Goal: Download file/media: Obtain a digital file from the website

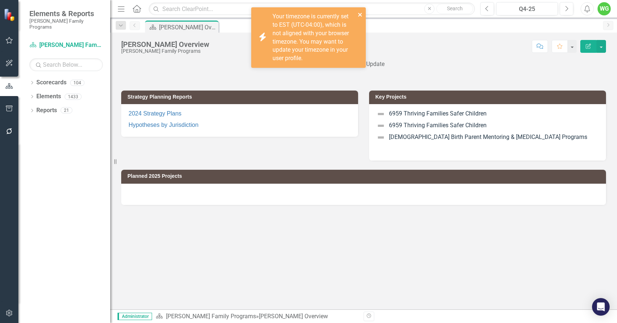
click at [358, 17] on icon "close" at bounding box center [360, 15] width 5 height 6
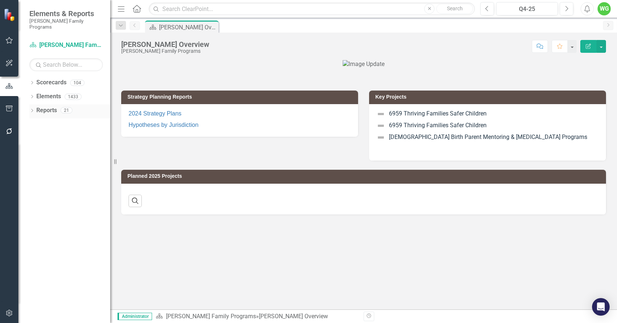
click at [33, 109] on icon "Dropdown" at bounding box center [31, 111] width 5 height 4
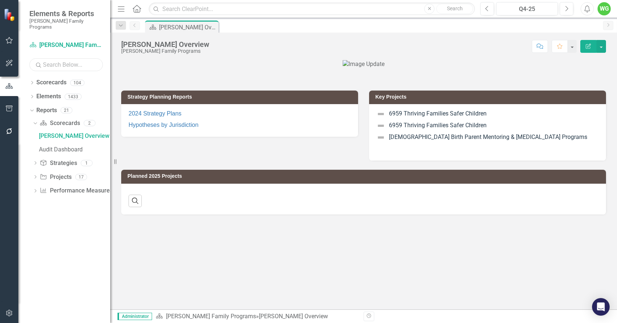
click at [64, 60] on input "text" at bounding box center [65, 64] width 73 height 13
click at [349, 13] on input "text" at bounding box center [312, 9] width 326 height 13
click at [72, 58] on input "text" at bounding box center [65, 64] width 73 height 13
type input "SSRS"
click at [36, 162] on icon at bounding box center [36, 163] width 2 height 3
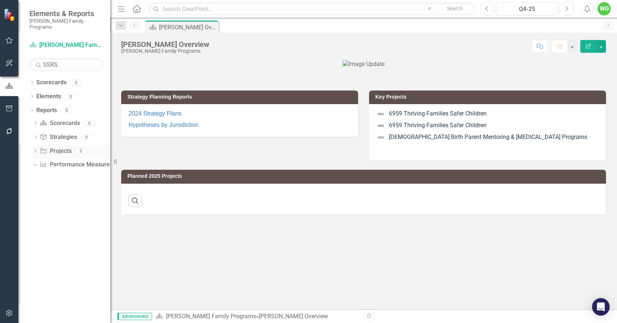
click at [36, 150] on icon "Dropdown" at bounding box center [35, 152] width 5 height 4
click at [406, 10] on input "text" at bounding box center [312, 9] width 326 height 13
type input "ssrs"
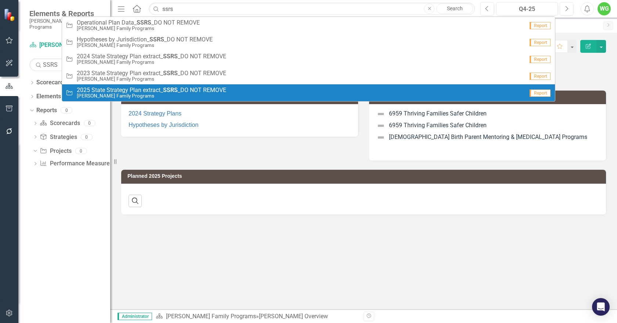
click at [182, 89] on span "2025 State Strategy Plan extract_ SSRS _DO NOT REMOVE" at bounding box center [151, 90] width 149 height 7
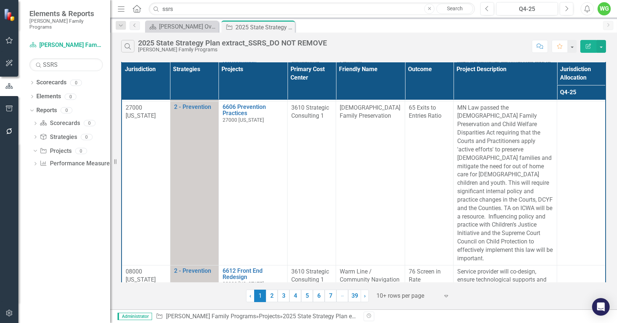
scroll to position [759, 0]
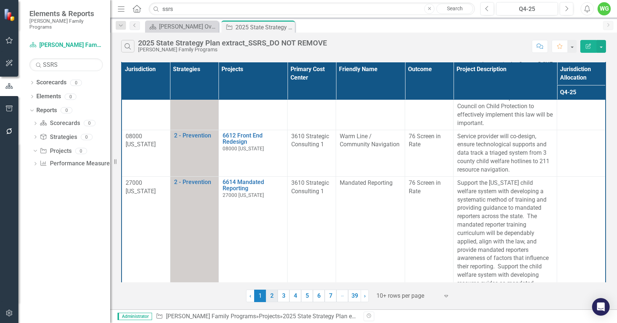
click at [268, 296] on link "2" at bounding box center [272, 296] width 12 height 12
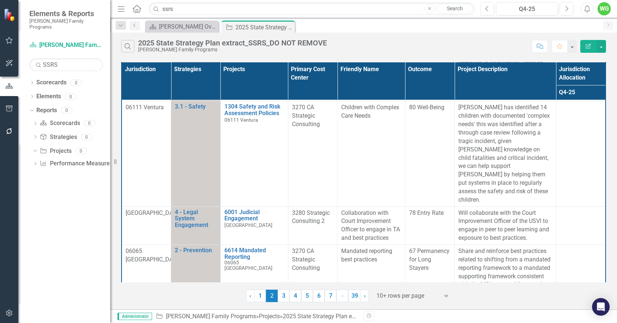
scroll to position [554, 0]
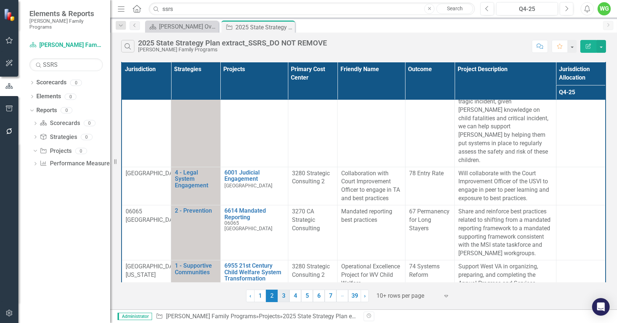
click at [284, 295] on link "3" at bounding box center [283, 296] width 12 height 12
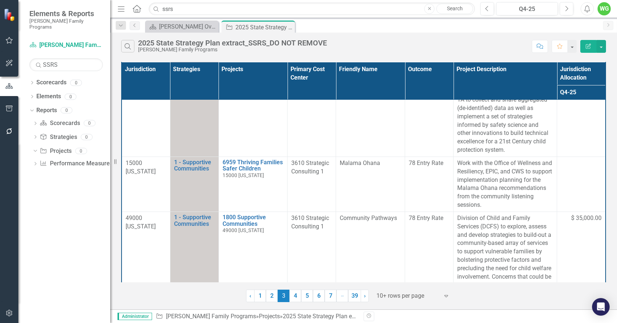
scroll to position [696, 0]
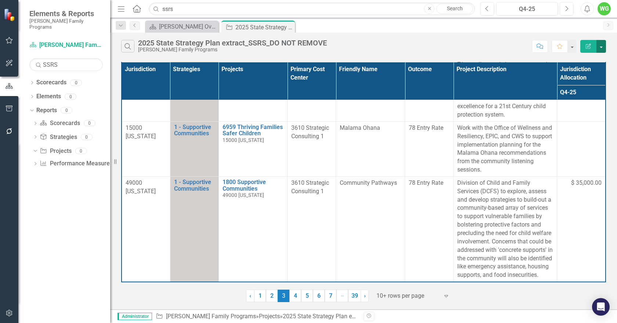
click at [600, 48] on button "button" at bounding box center [601, 46] width 10 height 13
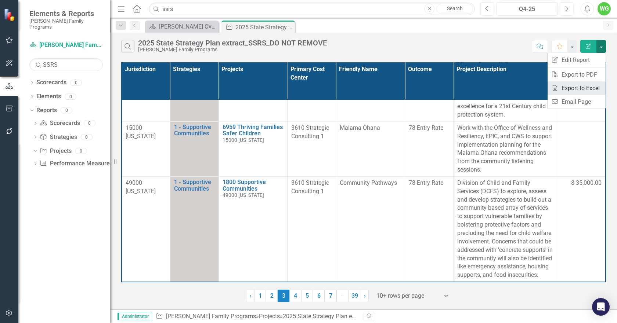
click at [578, 84] on link "Excel Export to Excel" at bounding box center [576, 88] width 58 height 14
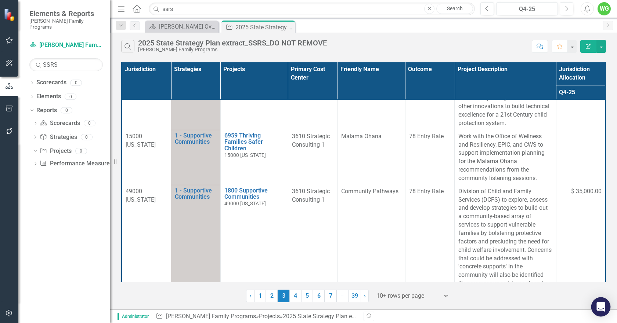
click at [605, 311] on div "Open Intercom Messenger" at bounding box center [600, 307] width 19 height 19
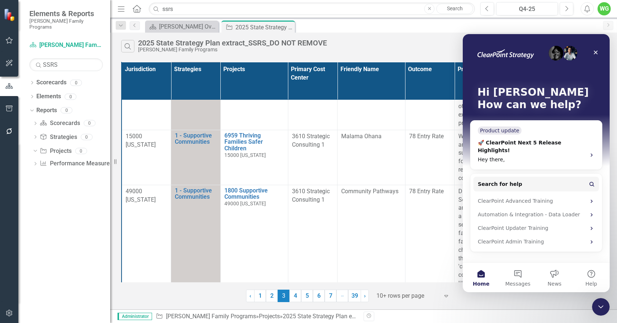
scroll to position [0, 0]
click at [549, 28] on div "Scorecard Casey Overview Close Project 2025 State Strategy Plan extract_SSRS_DO…" at bounding box center [372, 27] width 456 height 12
click at [598, 52] on icon "Close" at bounding box center [595, 53] width 6 height 6
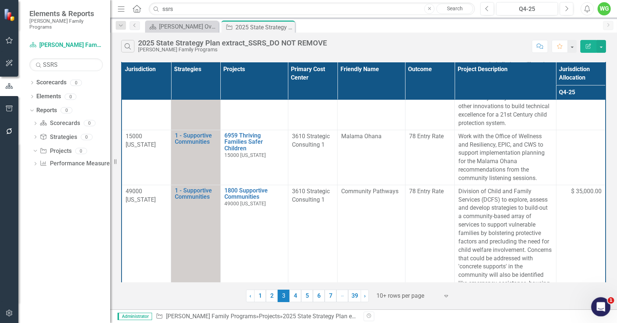
click at [607, 304] on div "Open Intercom Messenger" at bounding box center [599, 306] width 24 height 24
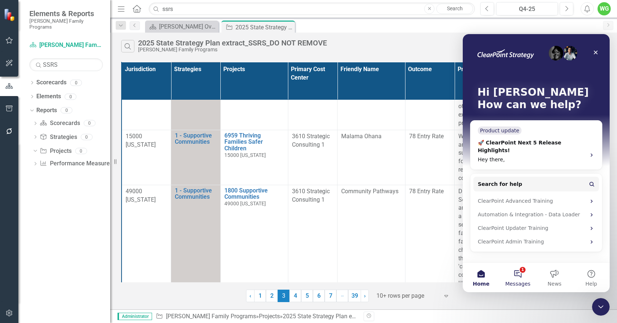
click at [523, 276] on button "1 Messages" at bounding box center [517, 277] width 37 height 29
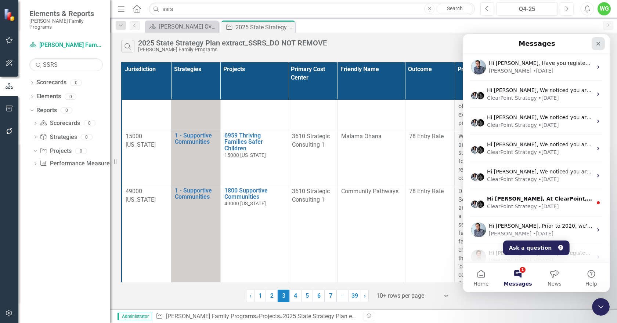
click at [599, 41] on icon "Close" at bounding box center [598, 44] width 6 height 6
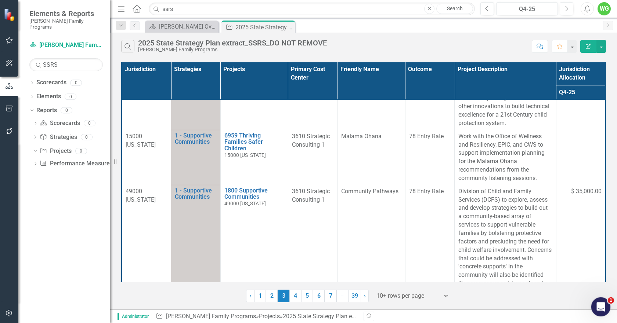
click at [605, 312] on div "Open Intercom Messenger" at bounding box center [599, 306] width 24 height 24
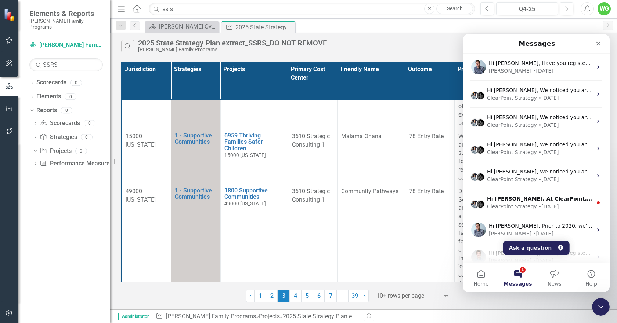
scroll to position [92, 0]
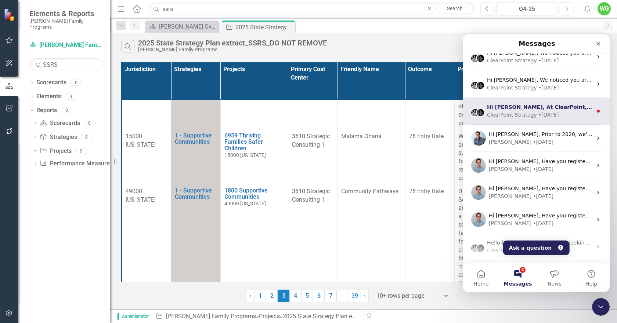
click at [525, 117] on div "ClearPoint Strategy" at bounding box center [512, 115] width 50 height 8
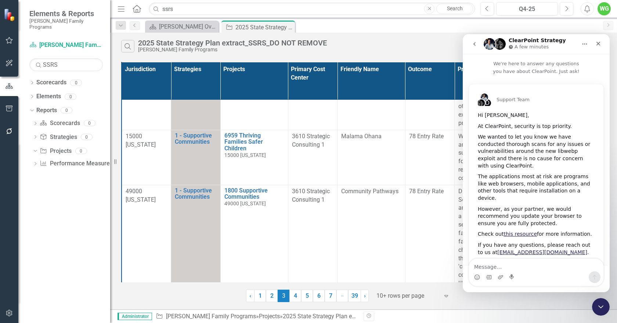
scroll to position [22, 0]
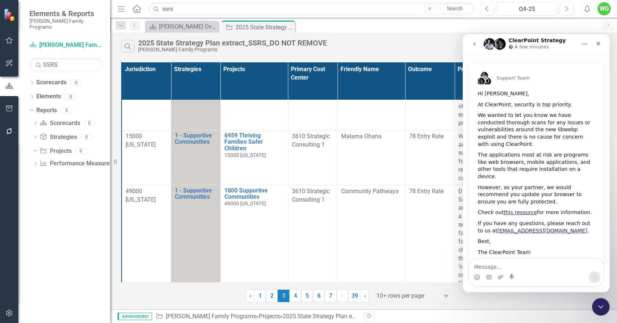
click at [479, 46] on button "go back" at bounding box center [474, 44] width 14 height 14
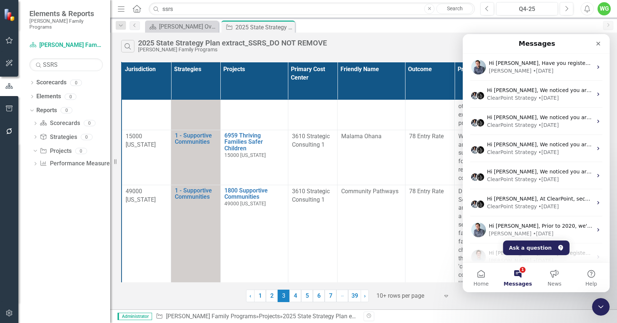
scroll to position [146, 0]
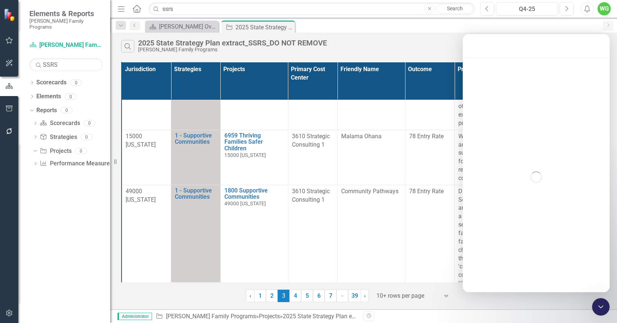
scroll to position [116, 0]
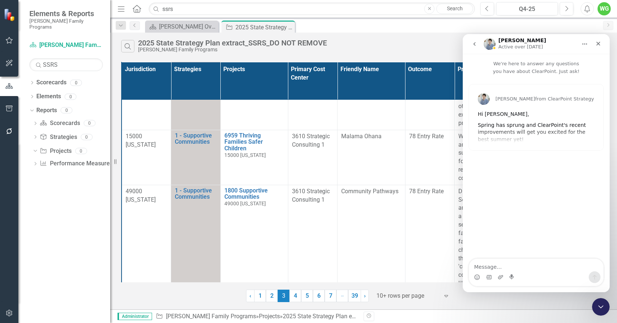
click at [472, 44] on icon "go back" at bounding box center [474, 44] width 6 height 6
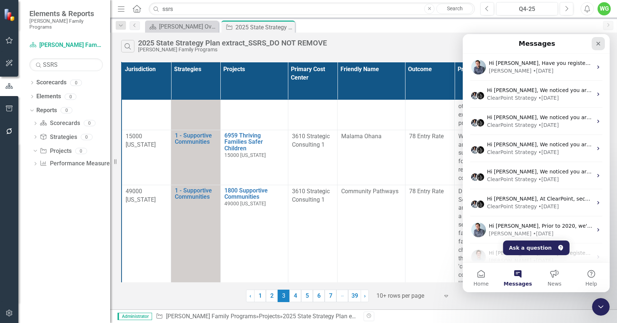
click at [600, 45] on icon "Close" at bounding box center [598, 44] width 6 height 6
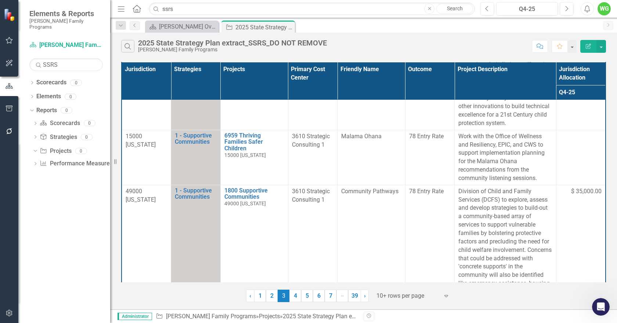
click at [586, 10] on icon "Alerts" at bounding box center [587, 8] width 8 height 7
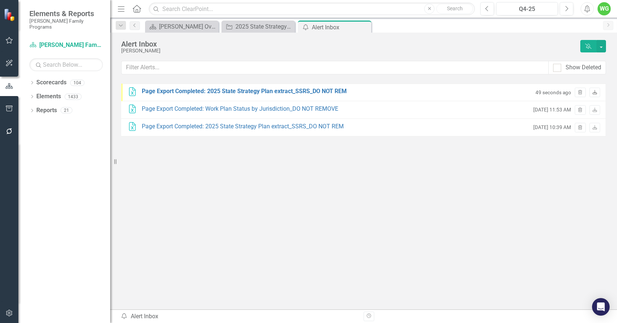
click at [593, 92] on icon at bounding box center [594, 92] width 4 height 4
click at [274, 91] on div "Page Export Completed: 2025 State Strategy Plan extract_SSRS_DO NOT REM" at bounding box center [244, 91] width 205 height 8
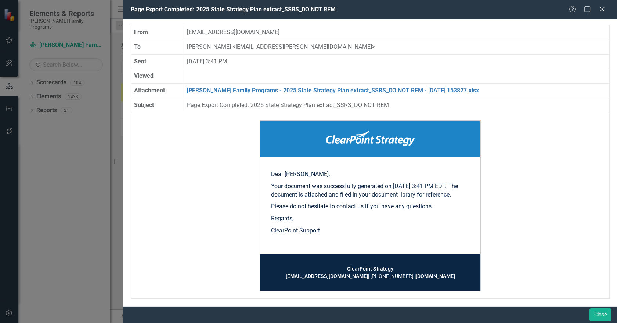
click at [602, 11] on icon "Close" at bounding box center [601, 9] width 7 height 6
